Goal: Information Seeking & Learning: Understand process/instructions

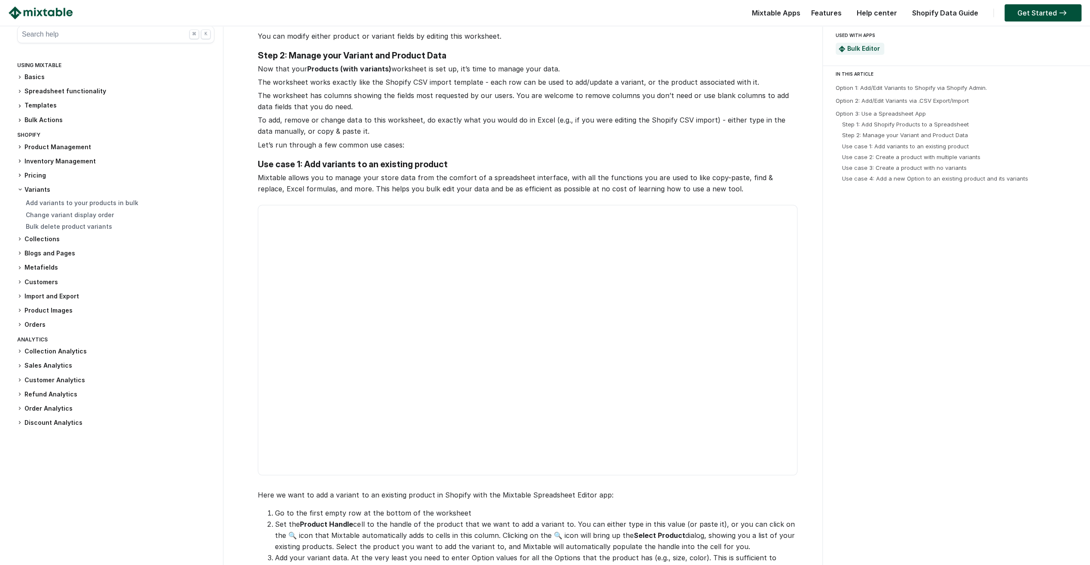
scroll to position [1375, 0]
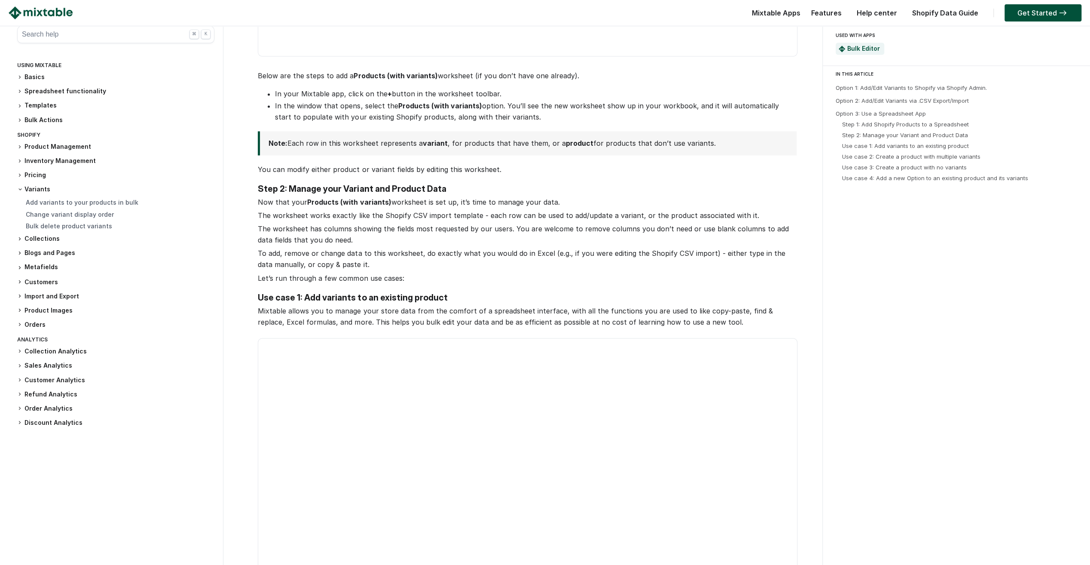
scroll to position [1375, 0]
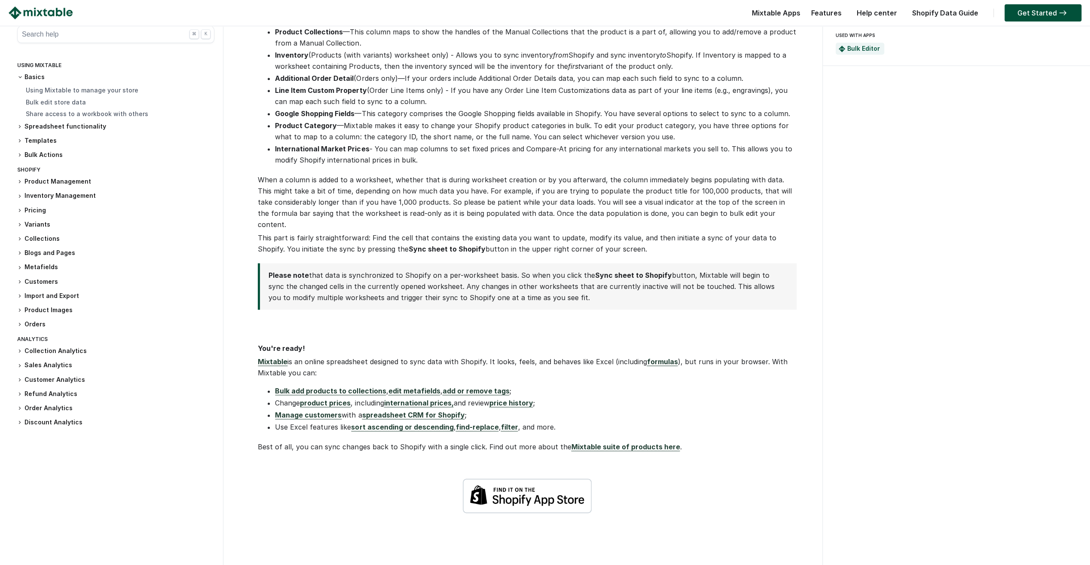
scroll to position [1032, 0]
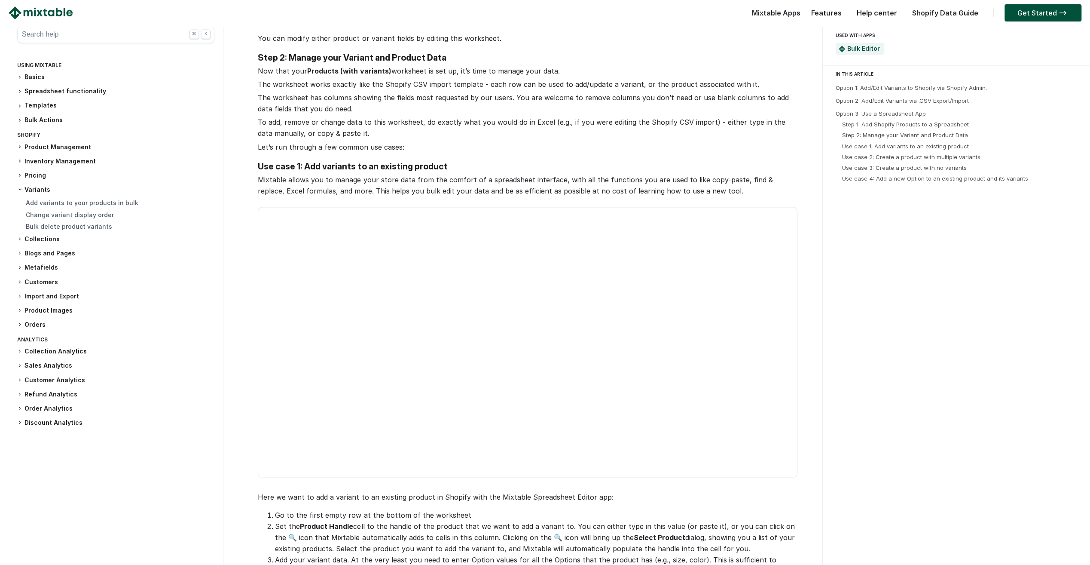
scroll to position [1547, 0]
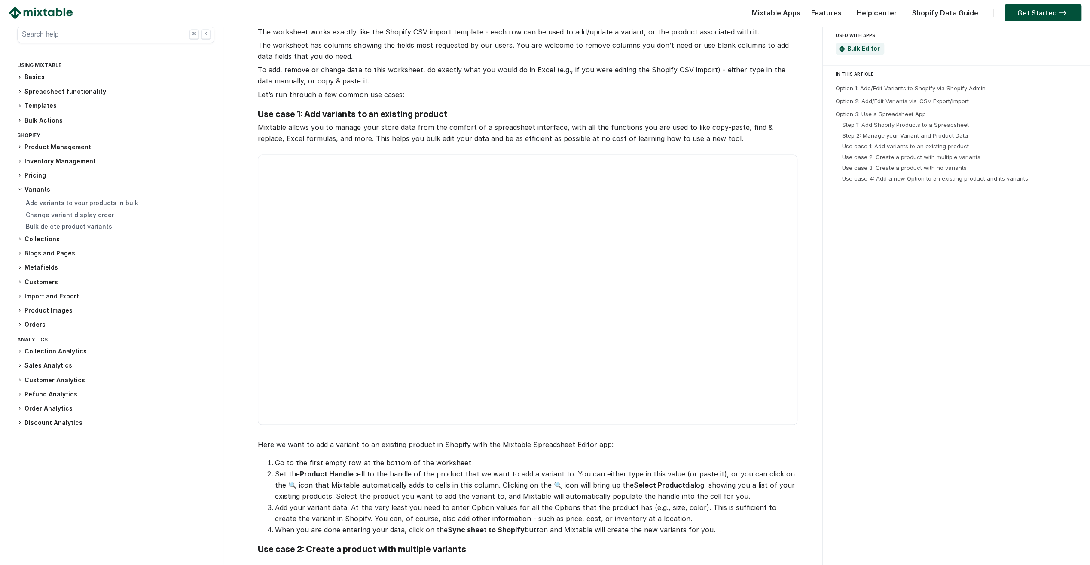
click at [854, 251] on div "USED WITH APPS Bulk Editor IN THIS ARTICLE Option 1: Add/Edit Variants to Shopi…" at bounding box center [957, 311] width 269 height 3667
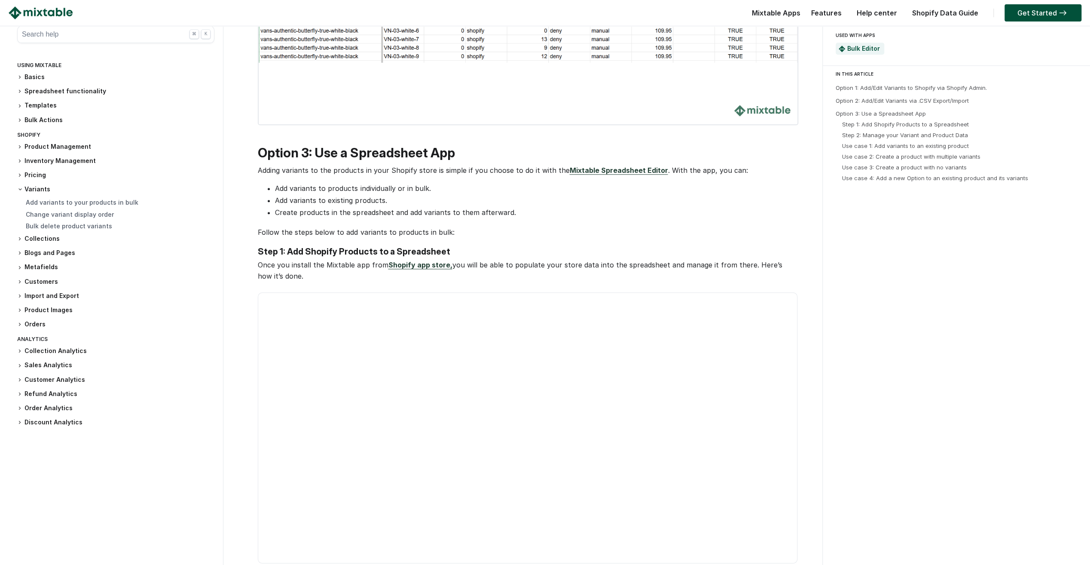
scroll to position [903, 0]
